Goal: Task Accomplishment & Management: Manage account settings

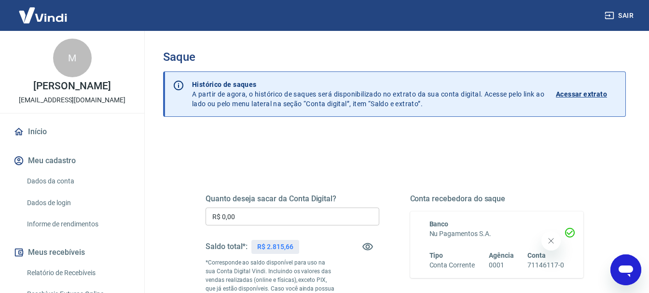
click at [233, 207] on div "Quanto deseja sacar da Conta Digital? R$ 0,00 ​ Saldo total*: R$ 2.815,66 *Corr…" at bounding box center [293, 263] width 174 height 138
click at [229, 213] on input "R$ 0,00" at bounding box center [293, 217] width 174 height 18
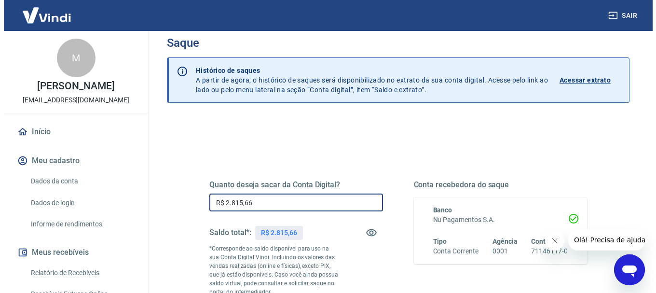
scroll to position [97, 0]
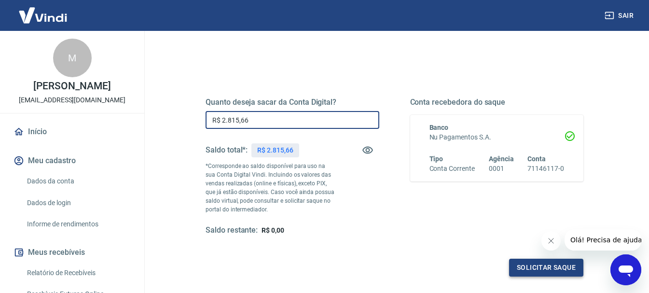
type input "R$ 2.815,66"
click at [522, 259] on button "Solicitar saque" at bounding box center [546, 268] width 74 height 18
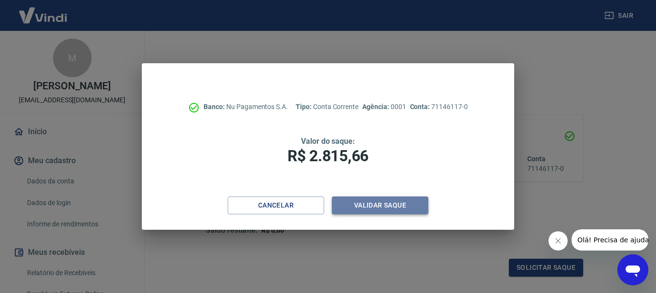
click at [416, 208] on button "Validar saque" at bounding box center [380, 205] width 97 height 18
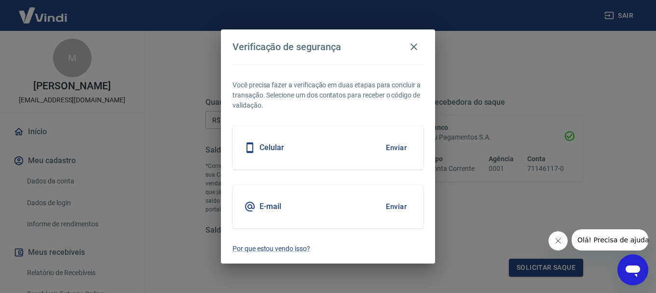
click at [346, 196] on div "E-mail Enviar" at bounding box center [328, 206] width 191 height 43
click at [391, 207] on button "Enviar" at bounding box center [396, 206] width 31 height 20
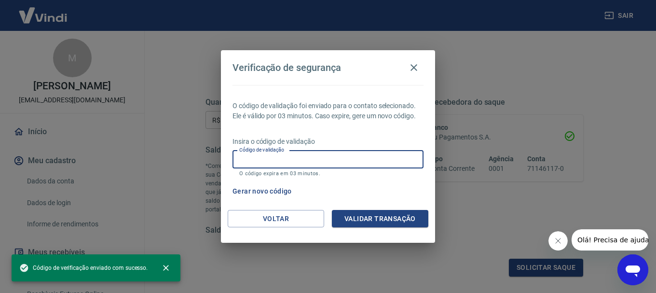
click at [275, 162] on input "Código de validação" at bounding box center [328, 160] width 191 height 18
paste input "522063"
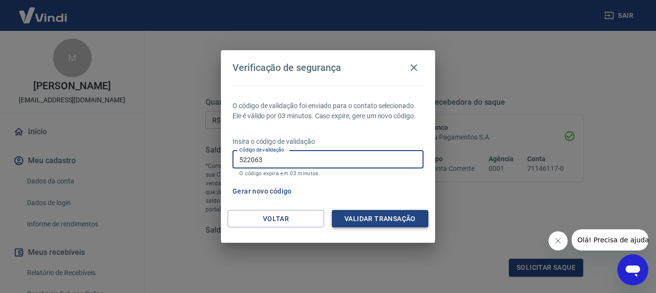
type input "522063"
click at [379, 213] on button "Validar transação" at bounding box center [380, 219] width 97 height 18
